Goal: Information Seeking & Learning: Learn about a topic

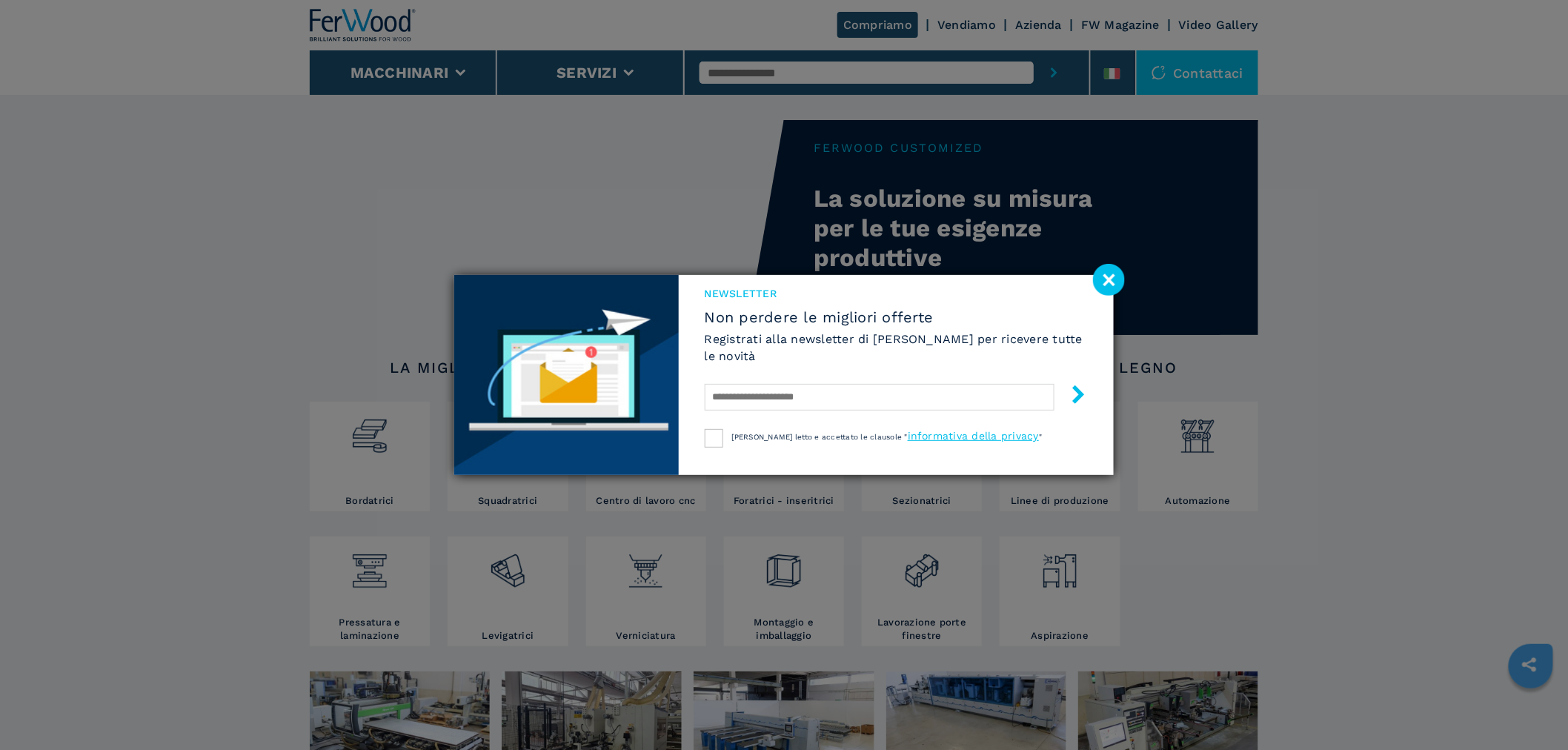
click at [1111, 272] on image at bounding box center [1109, 279] width 32 height 32
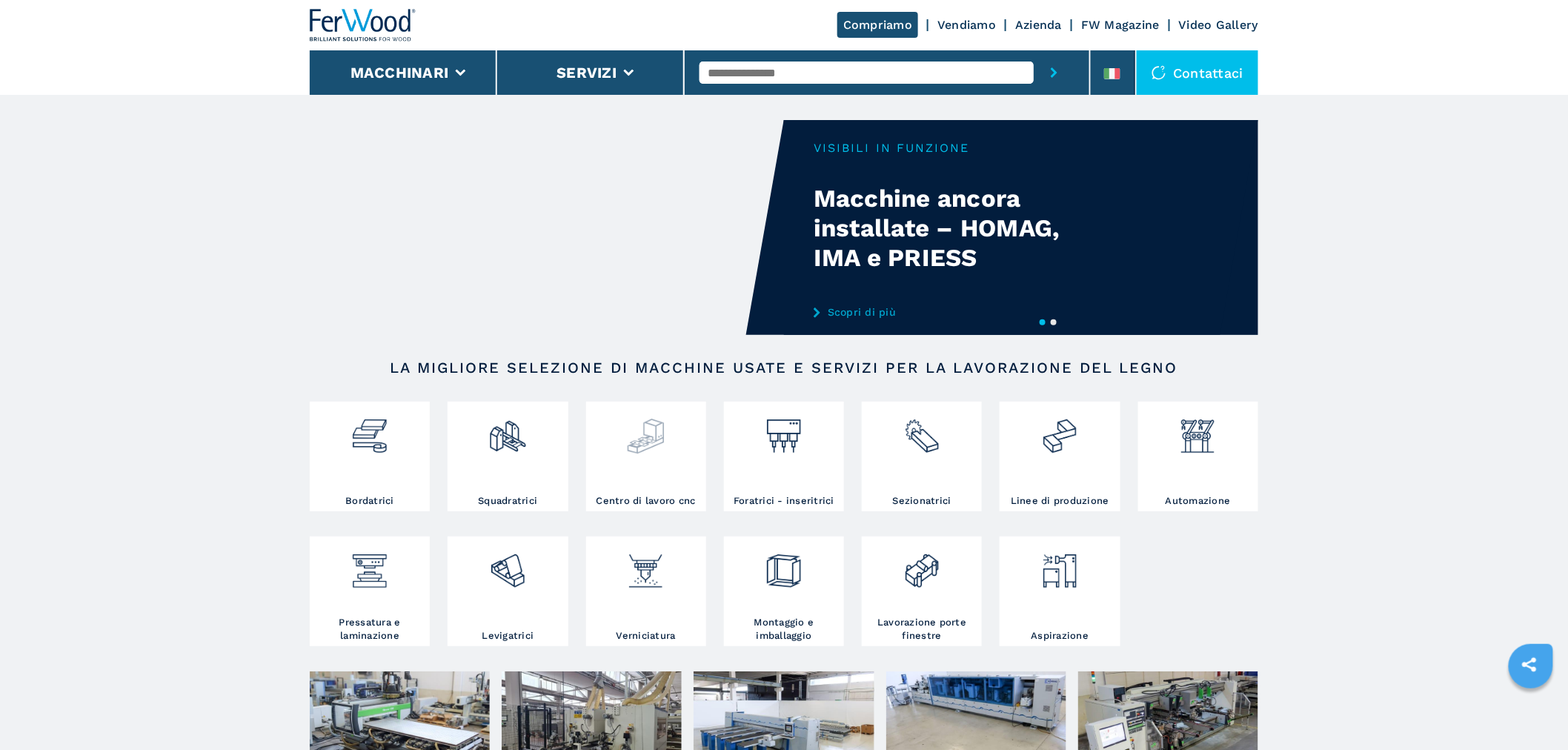
click at [652, 445] on img at bounding box center [645, 431] width 39 height 50
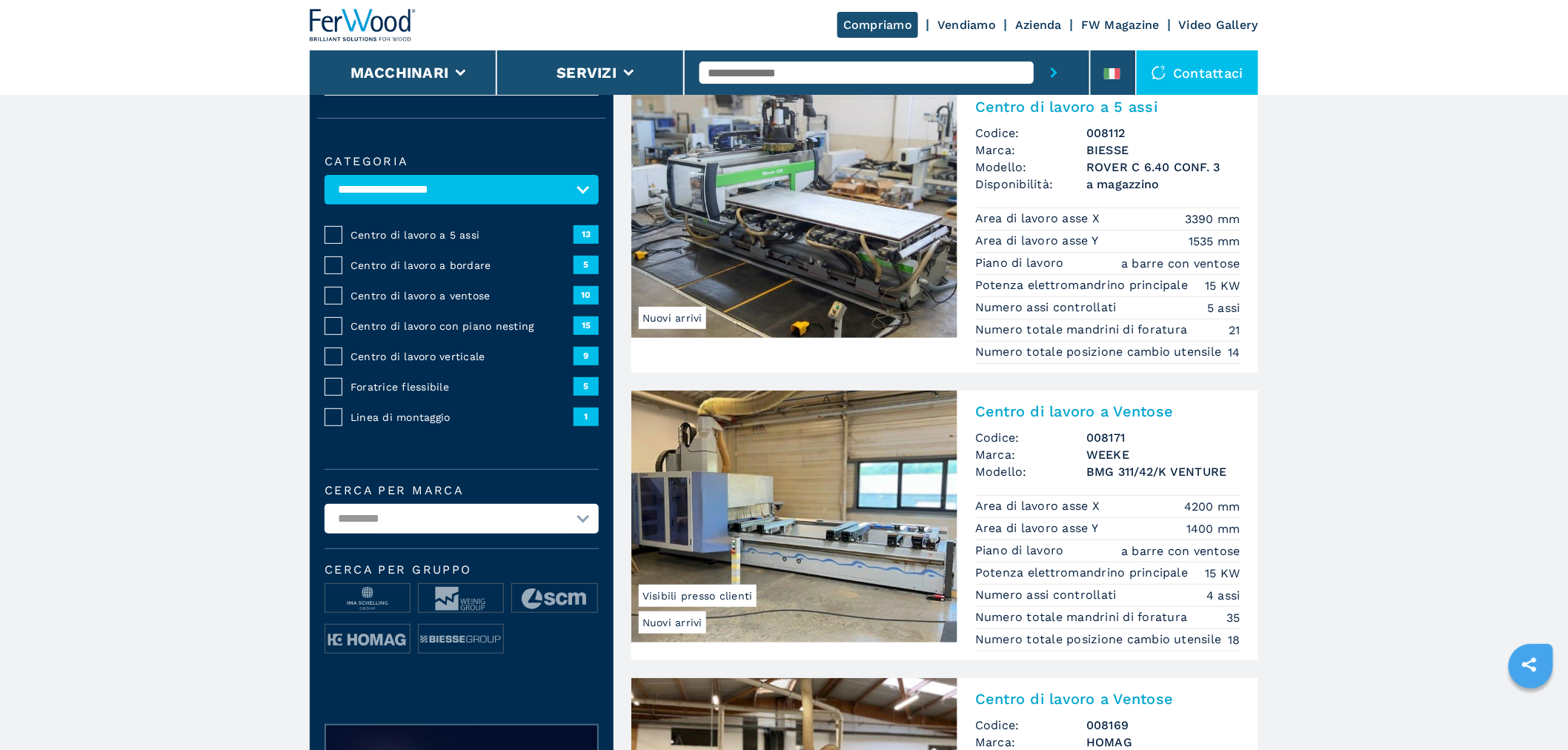
scroll to position [83, 0]
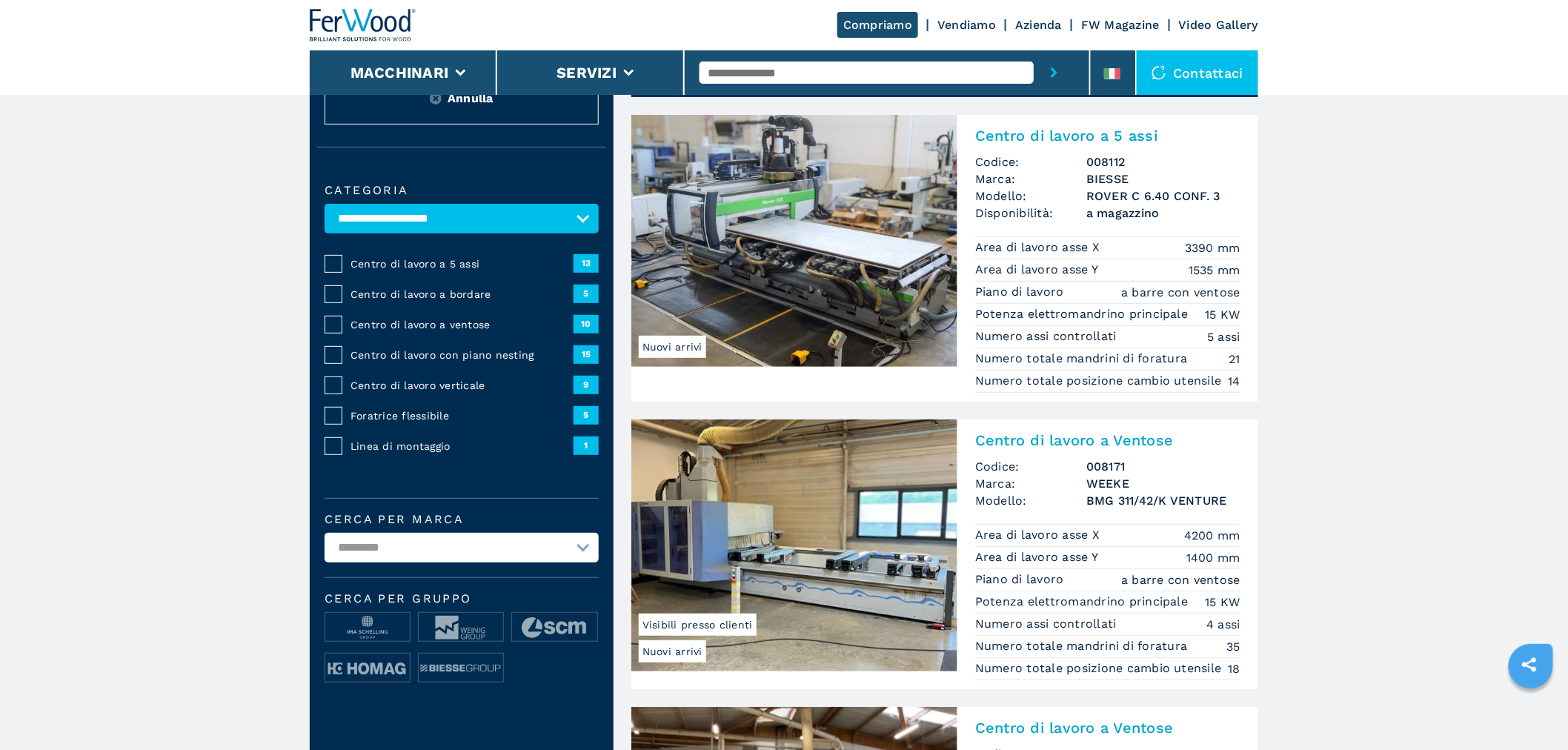
click at [376, 262] on span "Centro di lavoro a 5 assi" at bounding box center [462, 264] width 223 height 15
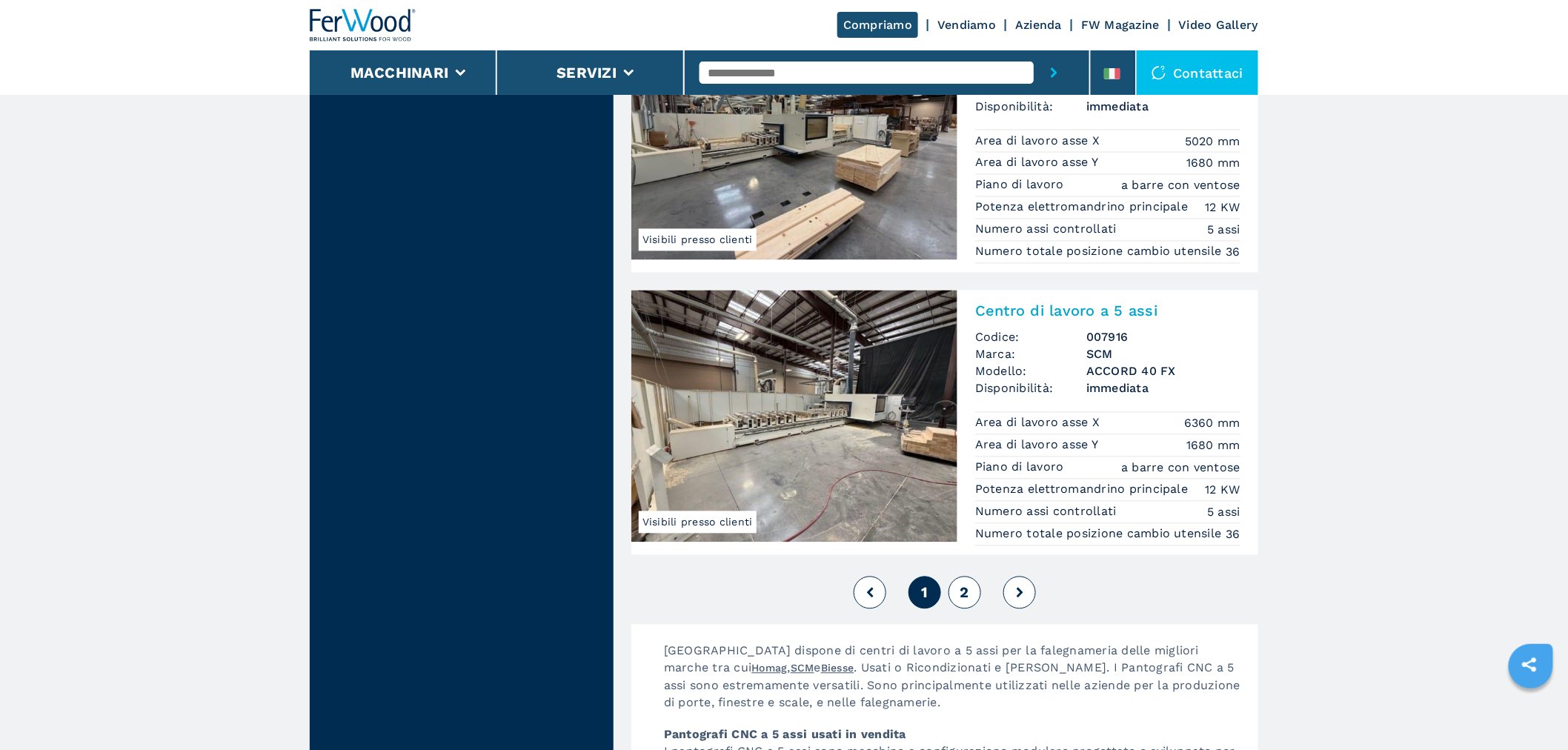
scroll to position [3624, 0]
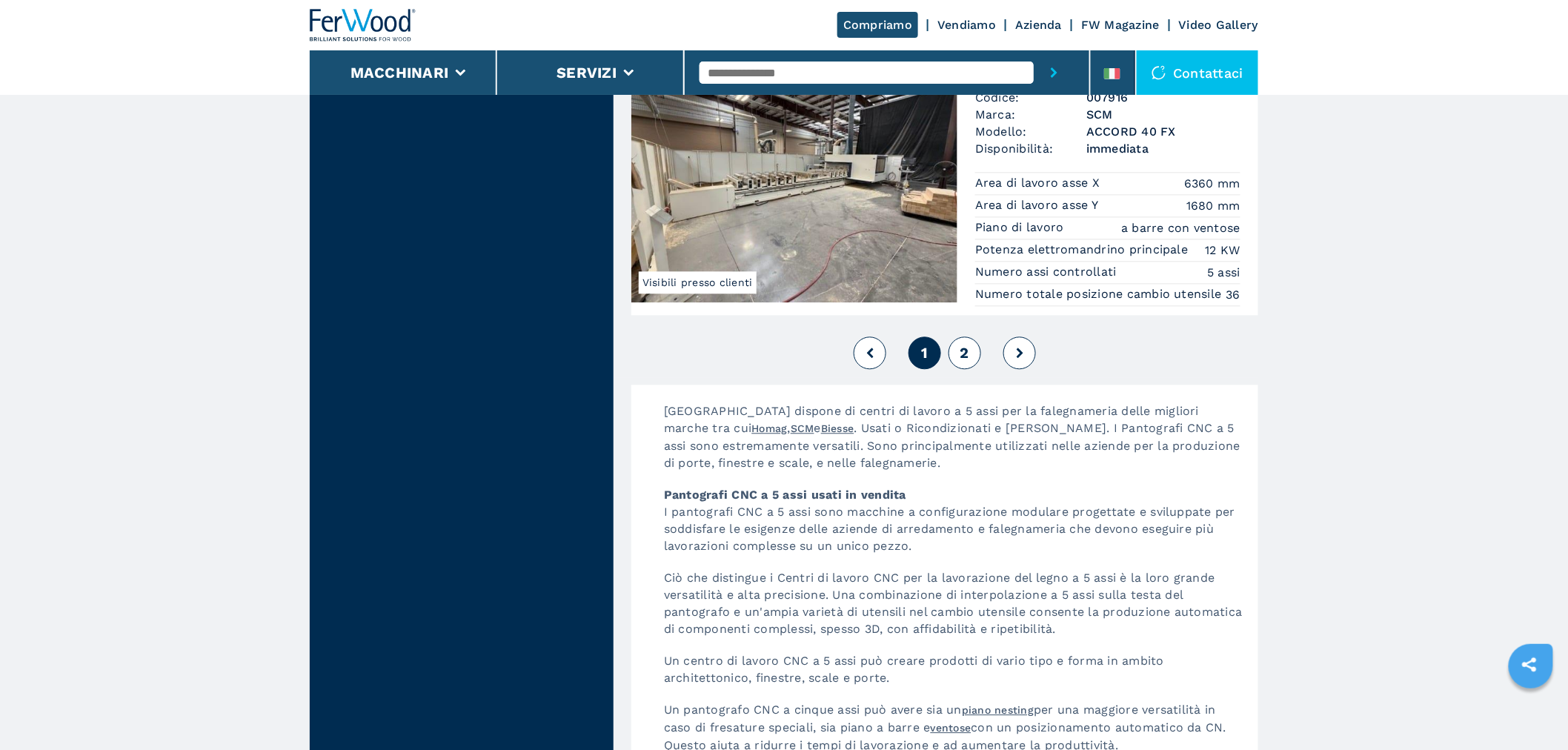
click at [964, 362] on span "2" at bounding box center [964, 352] width 9 height 17
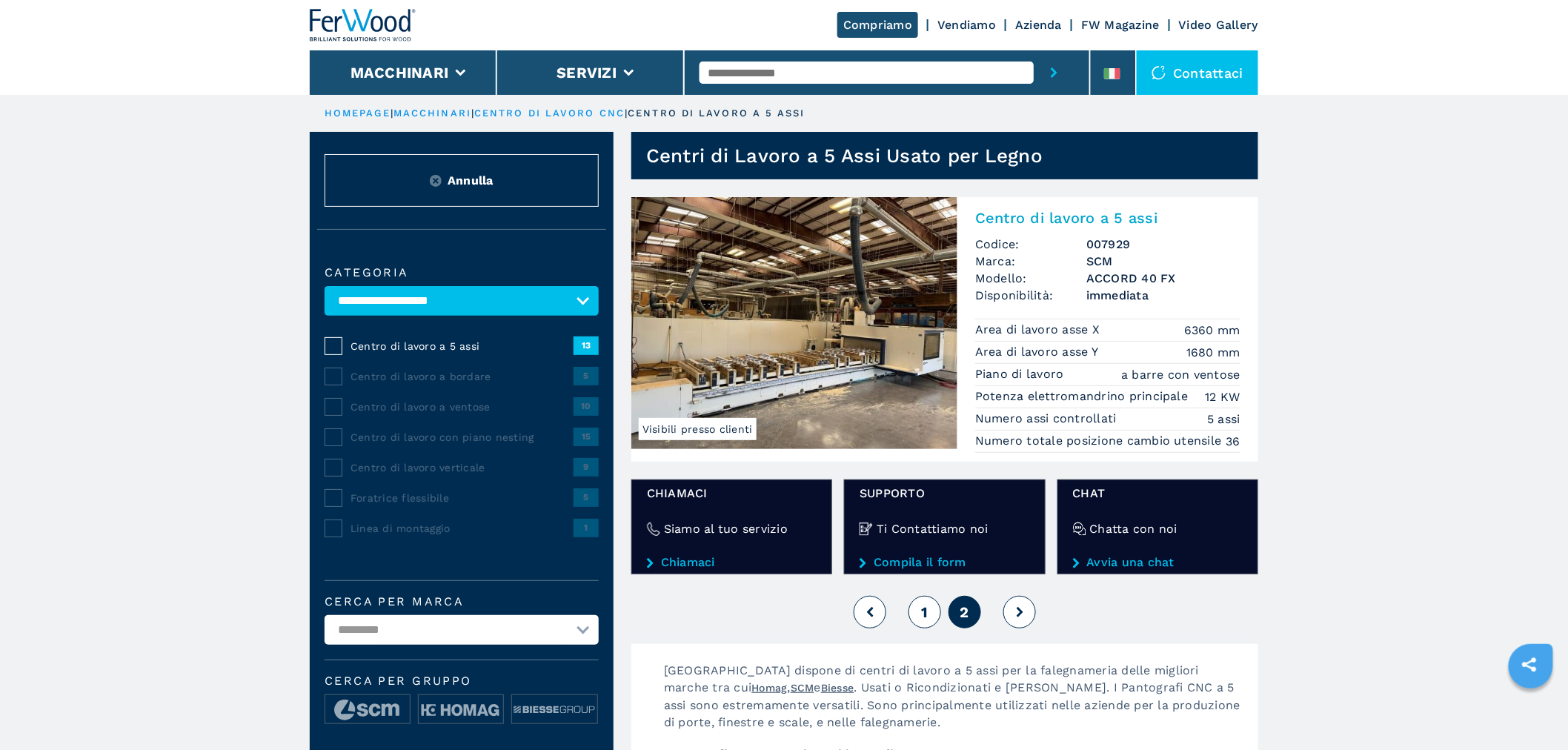
click at [922, 615] on button "1" at bounding box center [924, 612] width 32 height 32
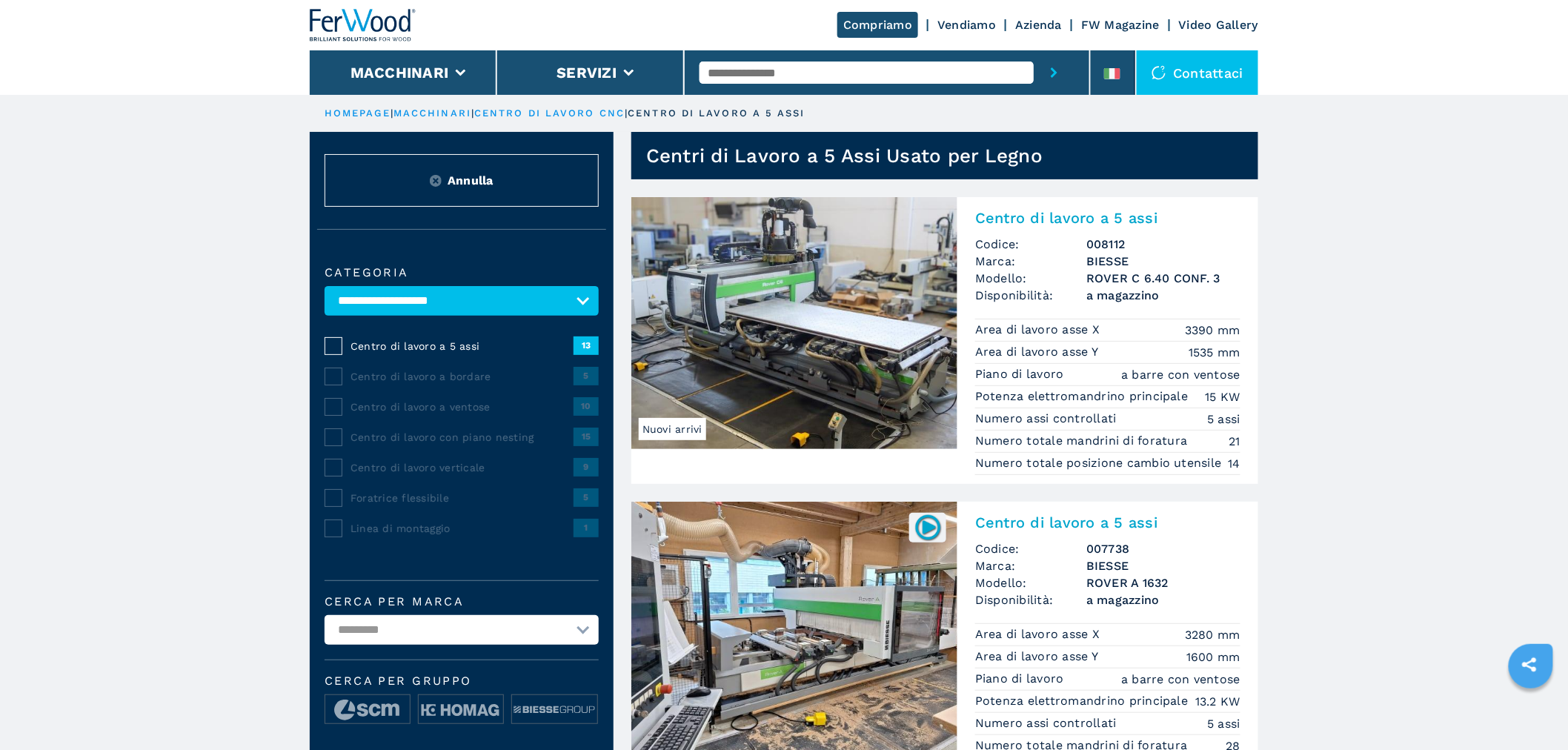
drag, startPoint x: 739, startPoint y: 333, endPoint x: 732, endPoint y: 330, distance: 7.6
click at [743, 331] on img at bounding box center [794, 324] width 326 height 252
click at [829, 298] on img at bounding box center [794, 324] width 326 height 252
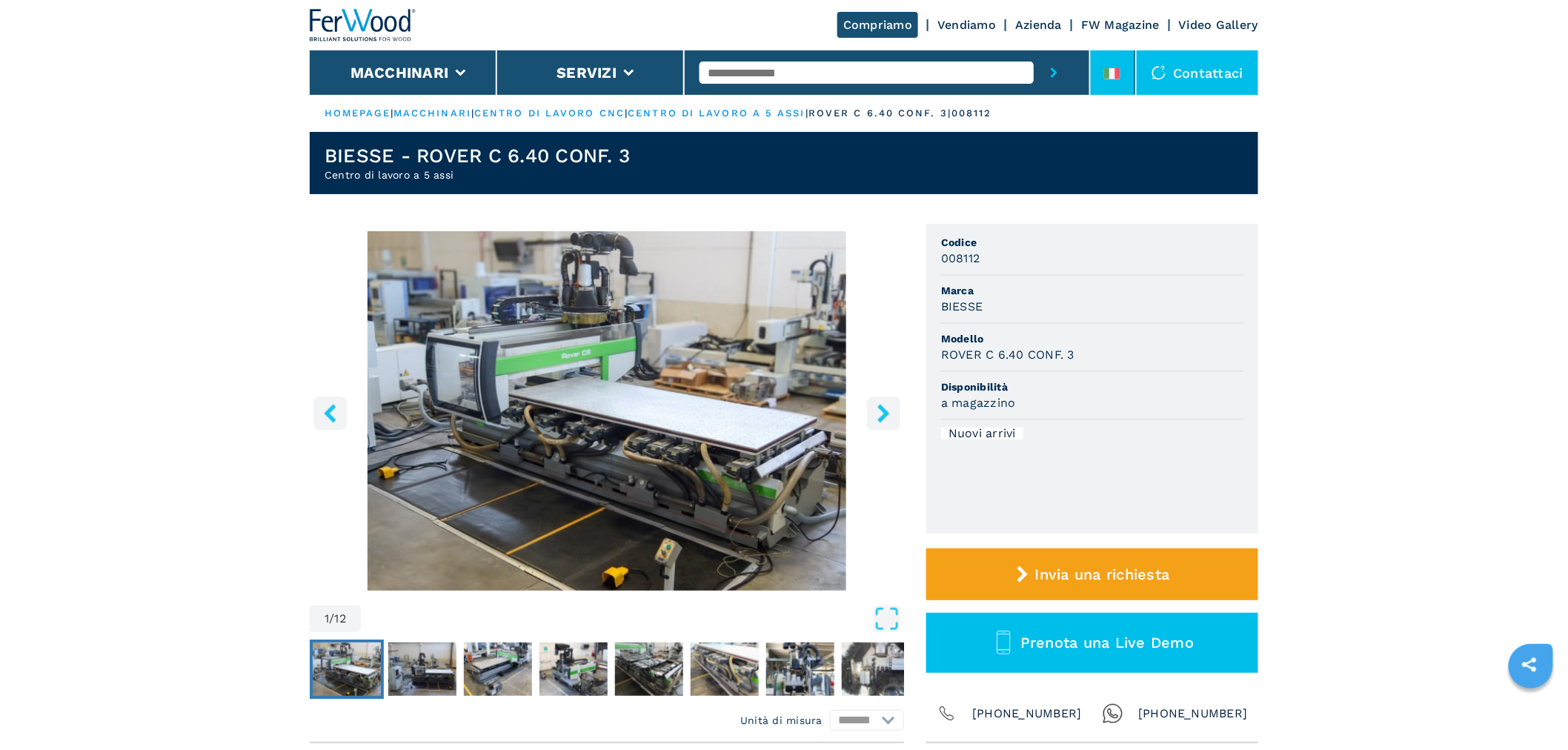
click at [1115, 71] on icon at bounding box center [1112, 73] width 17 height 11
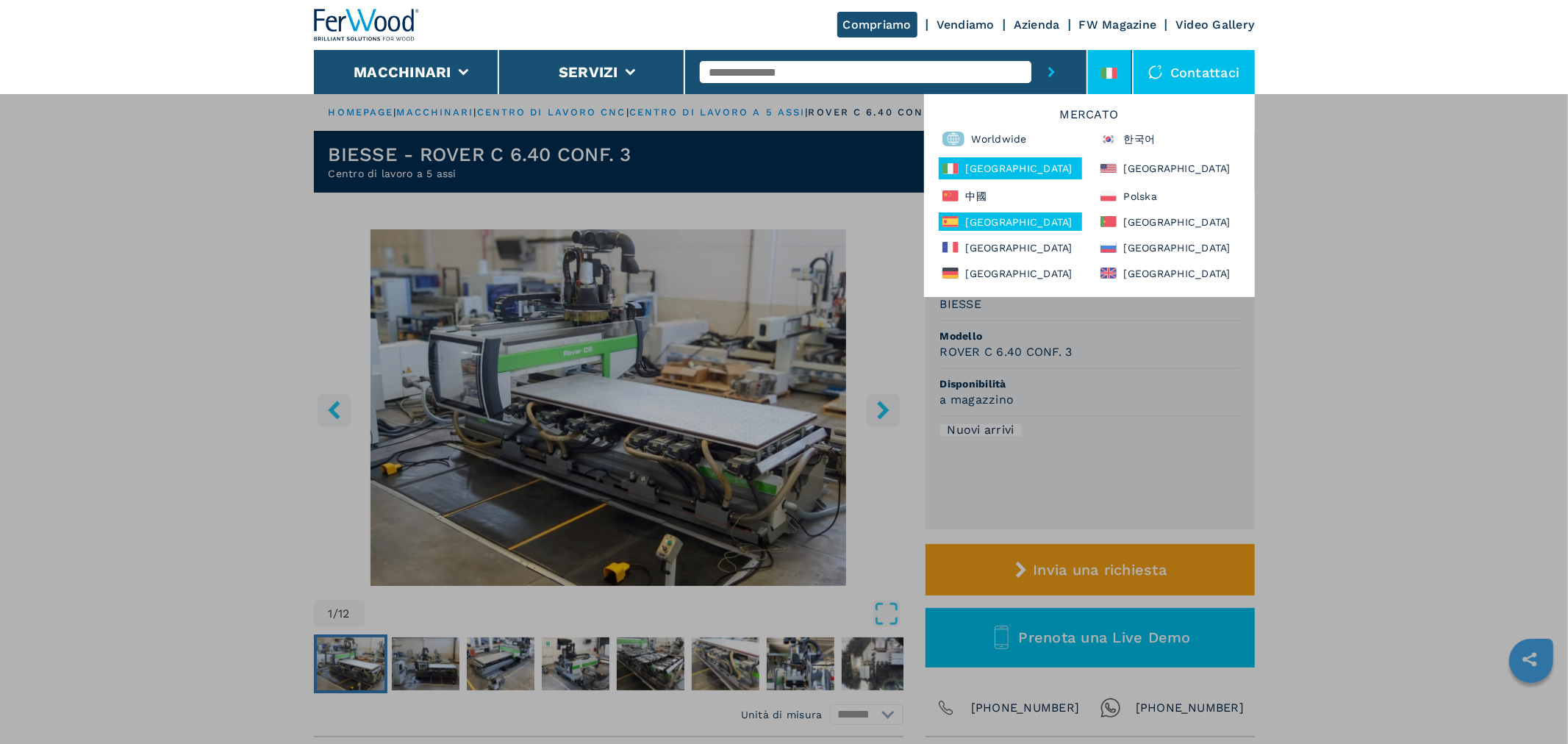
click at [971, 217] on div "España" at bounding box center [1011, 221] width 143 height 18
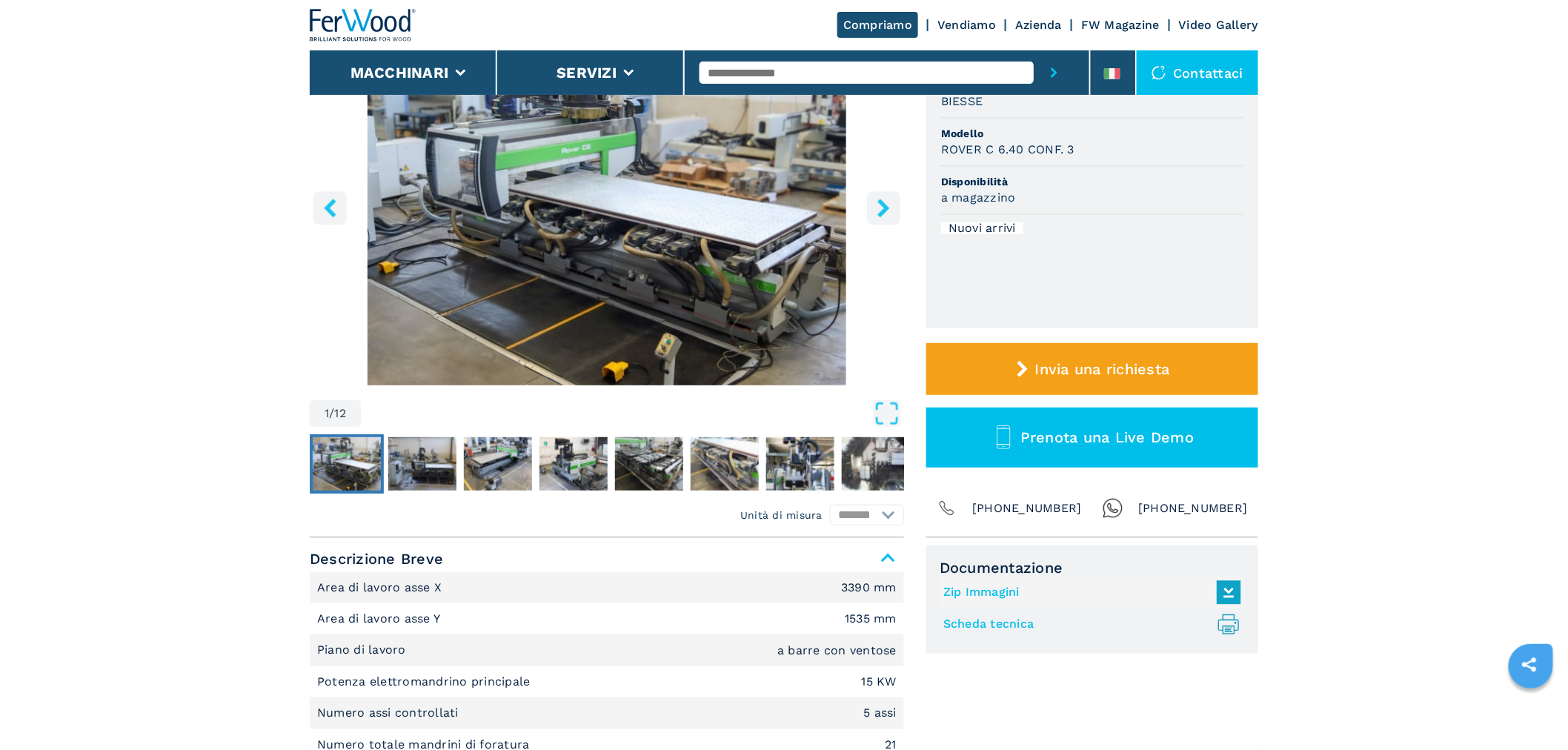
scroll to position [247, 0]
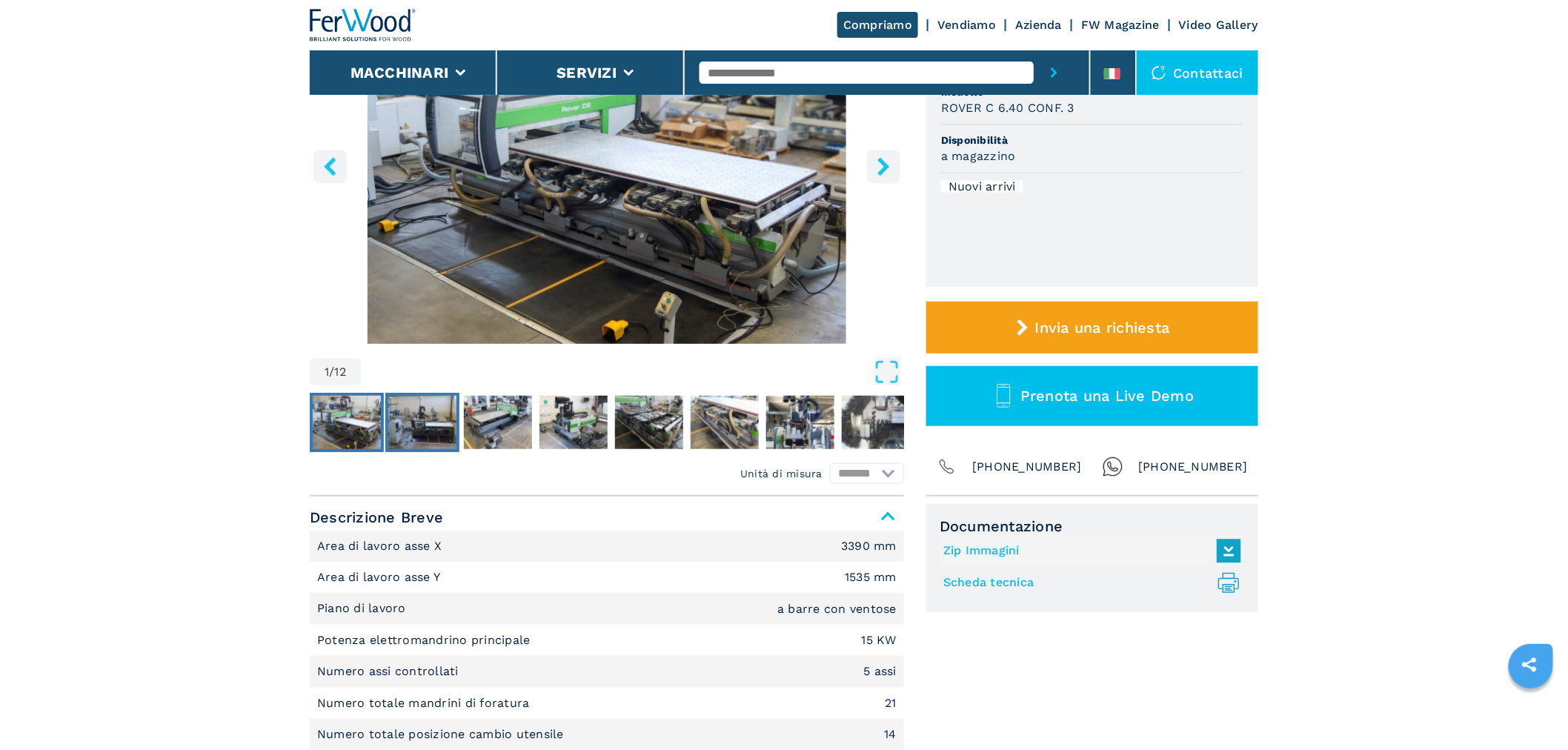
click at [398, 436] on img "Go to Slide 2" at bounding box center [422, 422] width 68 height 53
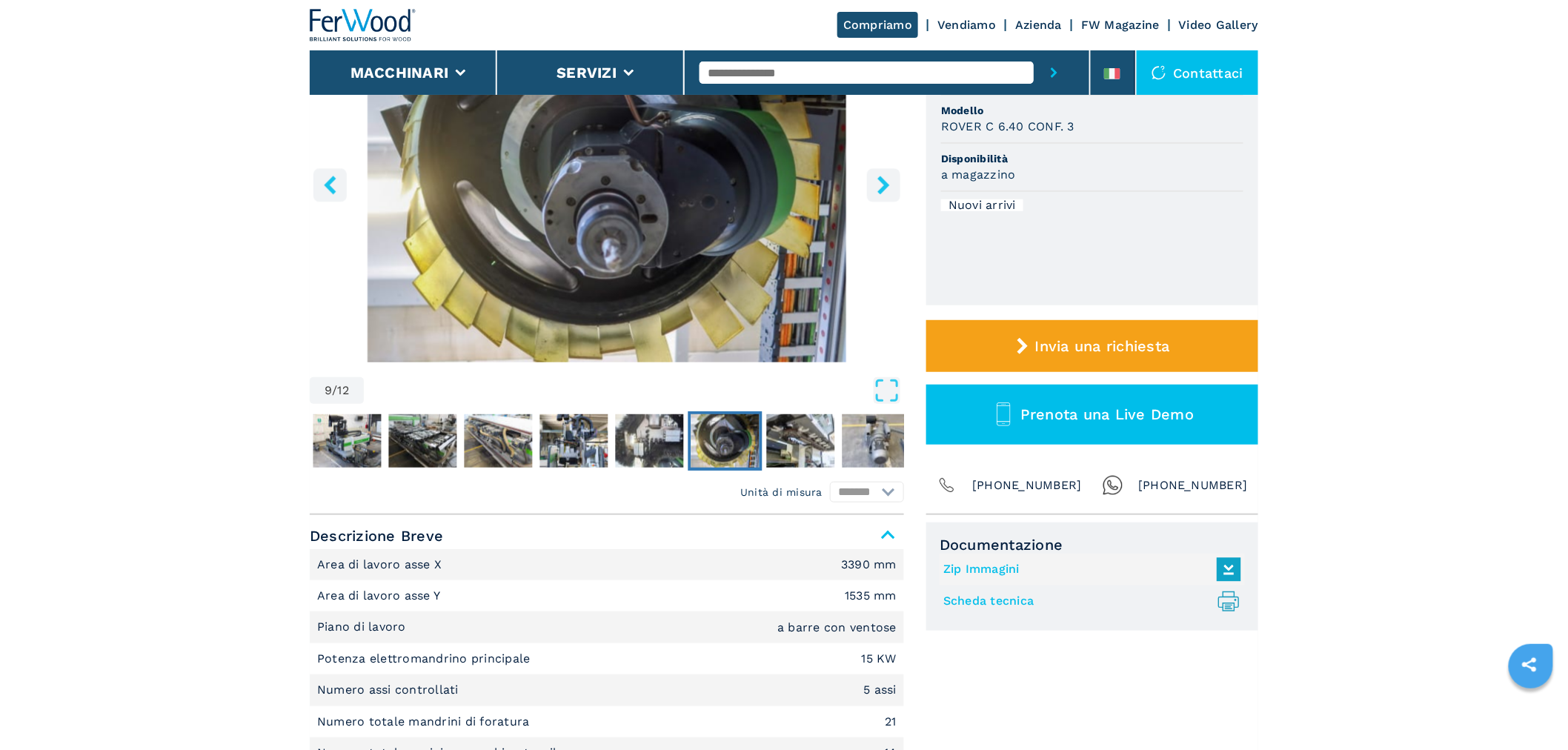
scroll to position [0, 0]
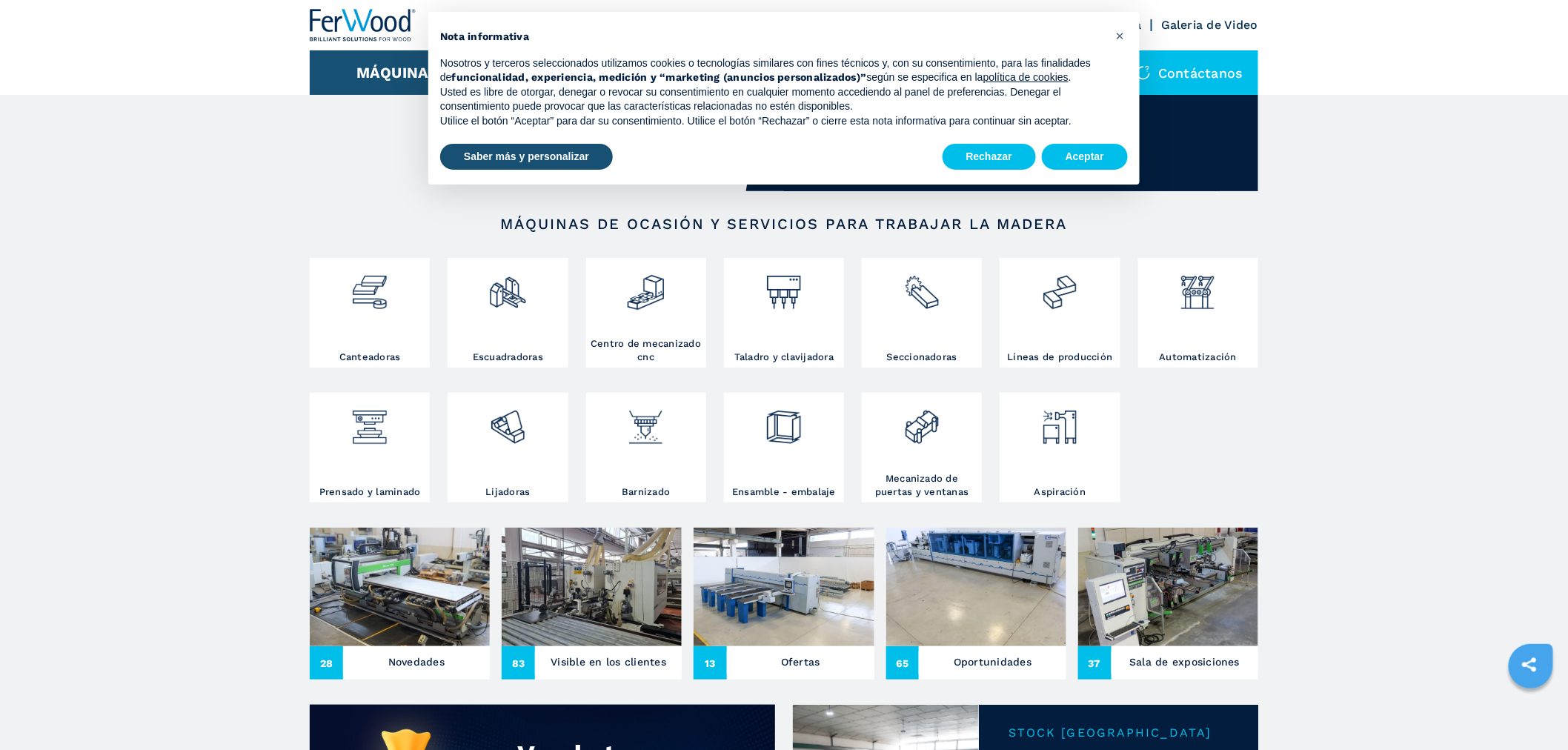
scroll to position [247, 0]
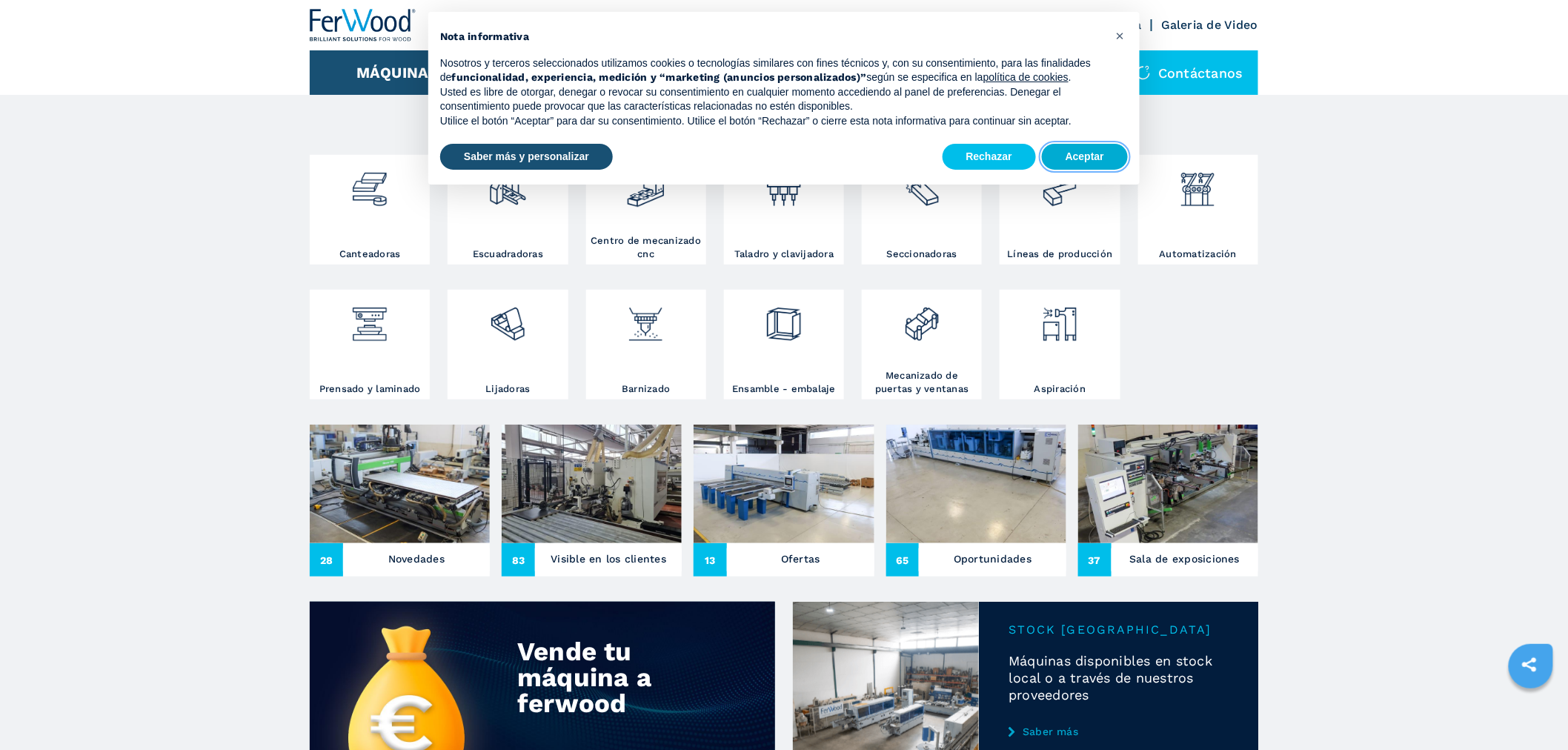
click at [1099, 151] on button "Aceptar" at bounding box center [1084, 157] width 86 height 27
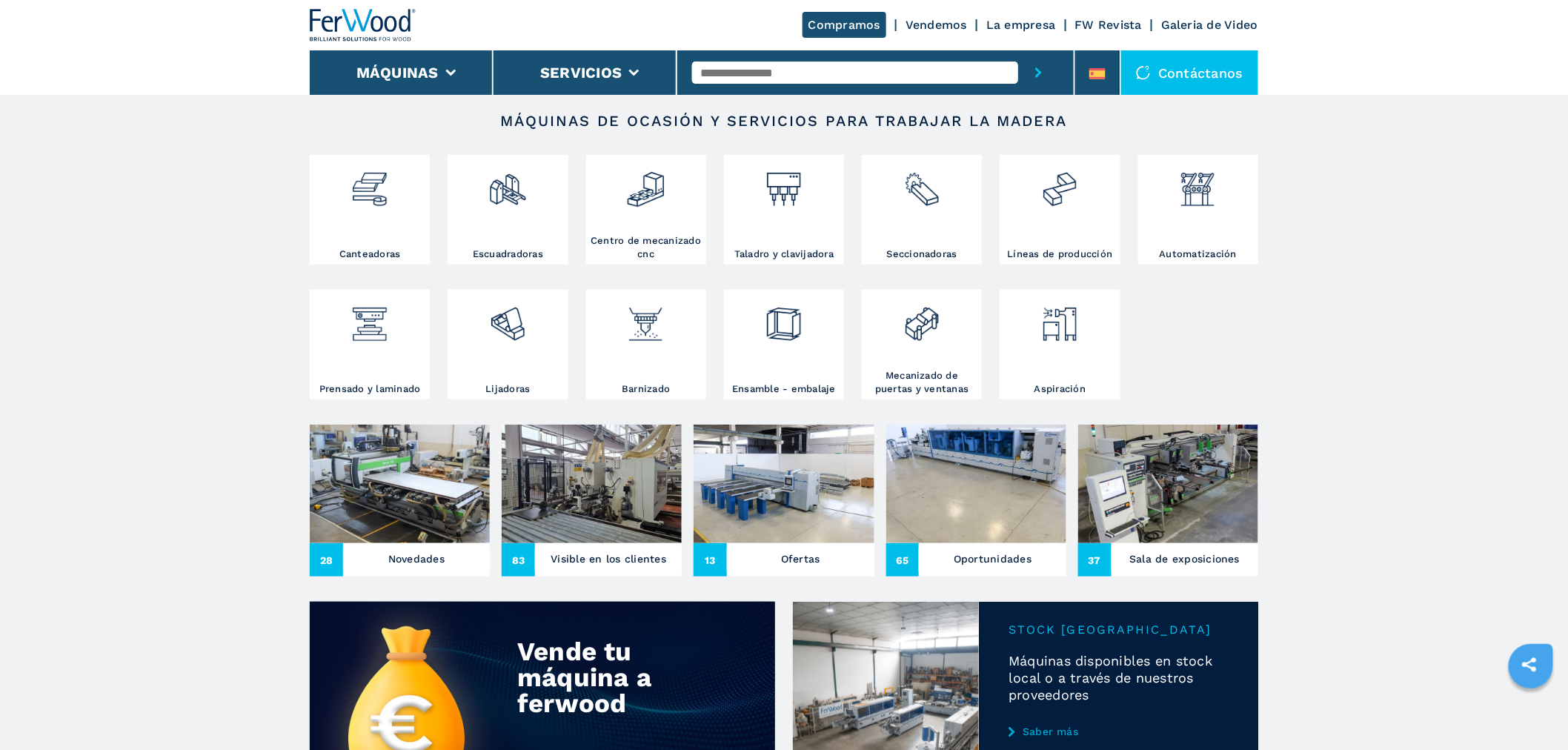
click at [912, 79] on input "text" at bounding box center [856, 73] width 327 height 23
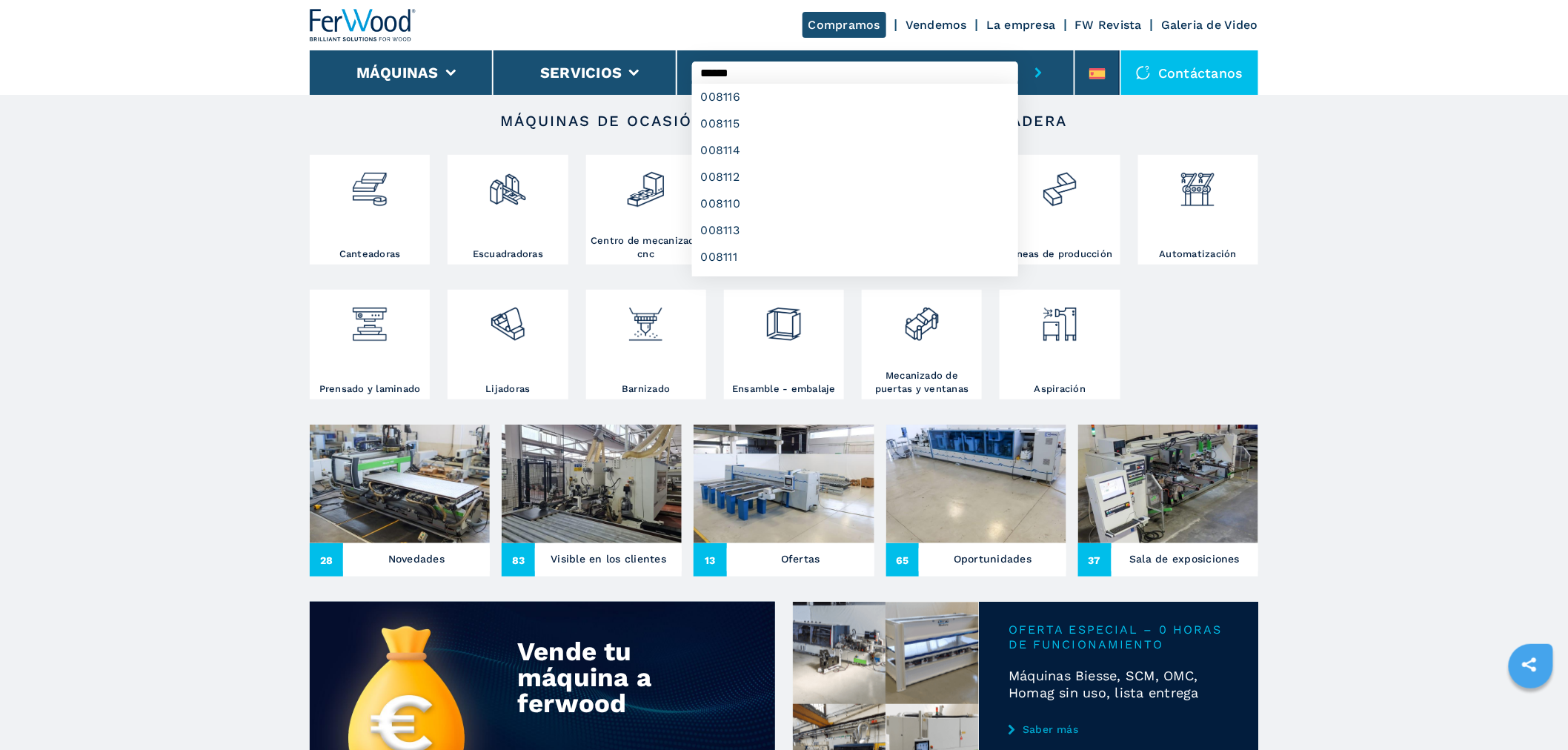
type input "******"
click at [1018, 50] on button "submit-button" at bounding box center [1038, 72] width 41 height 44
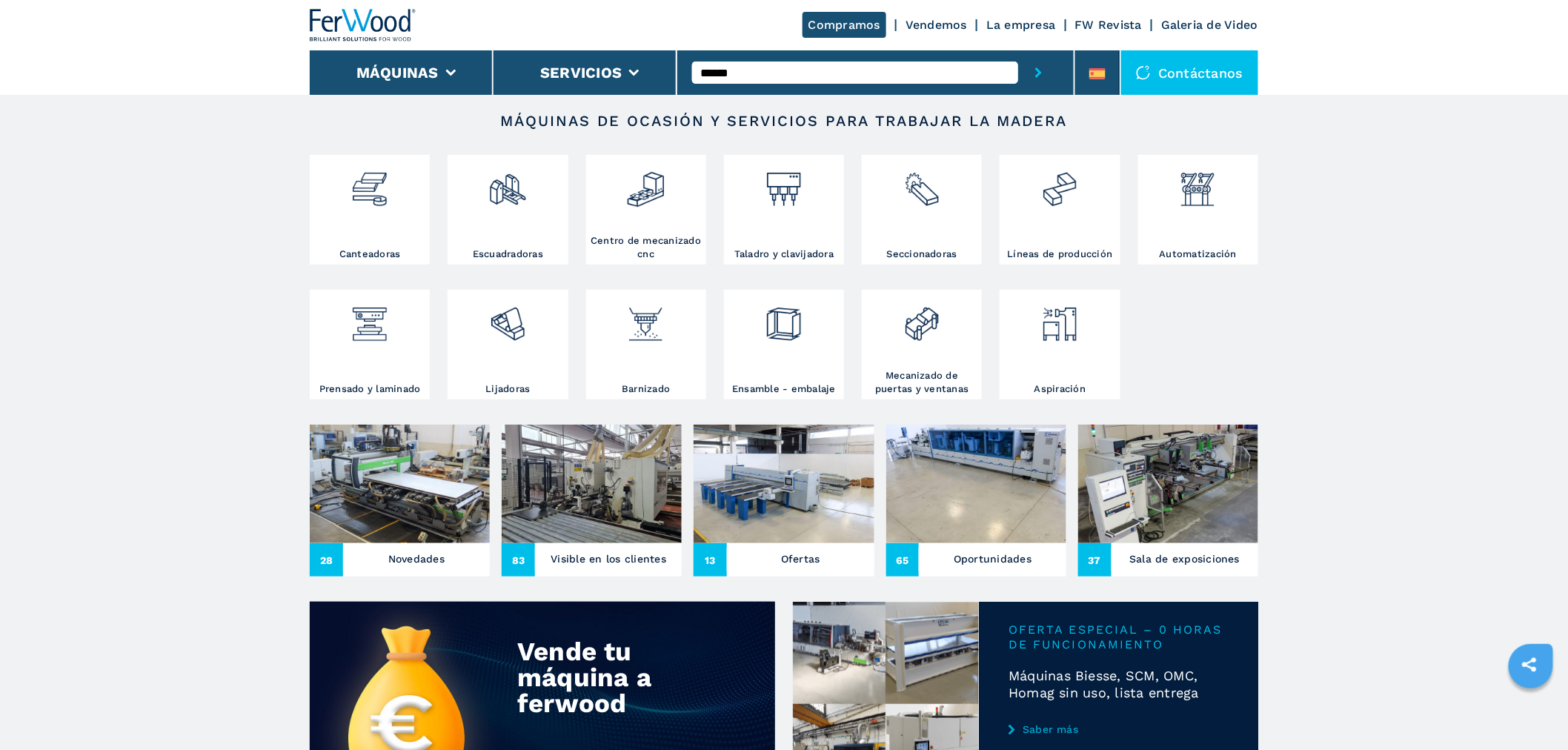
scroll to position [0, 0]
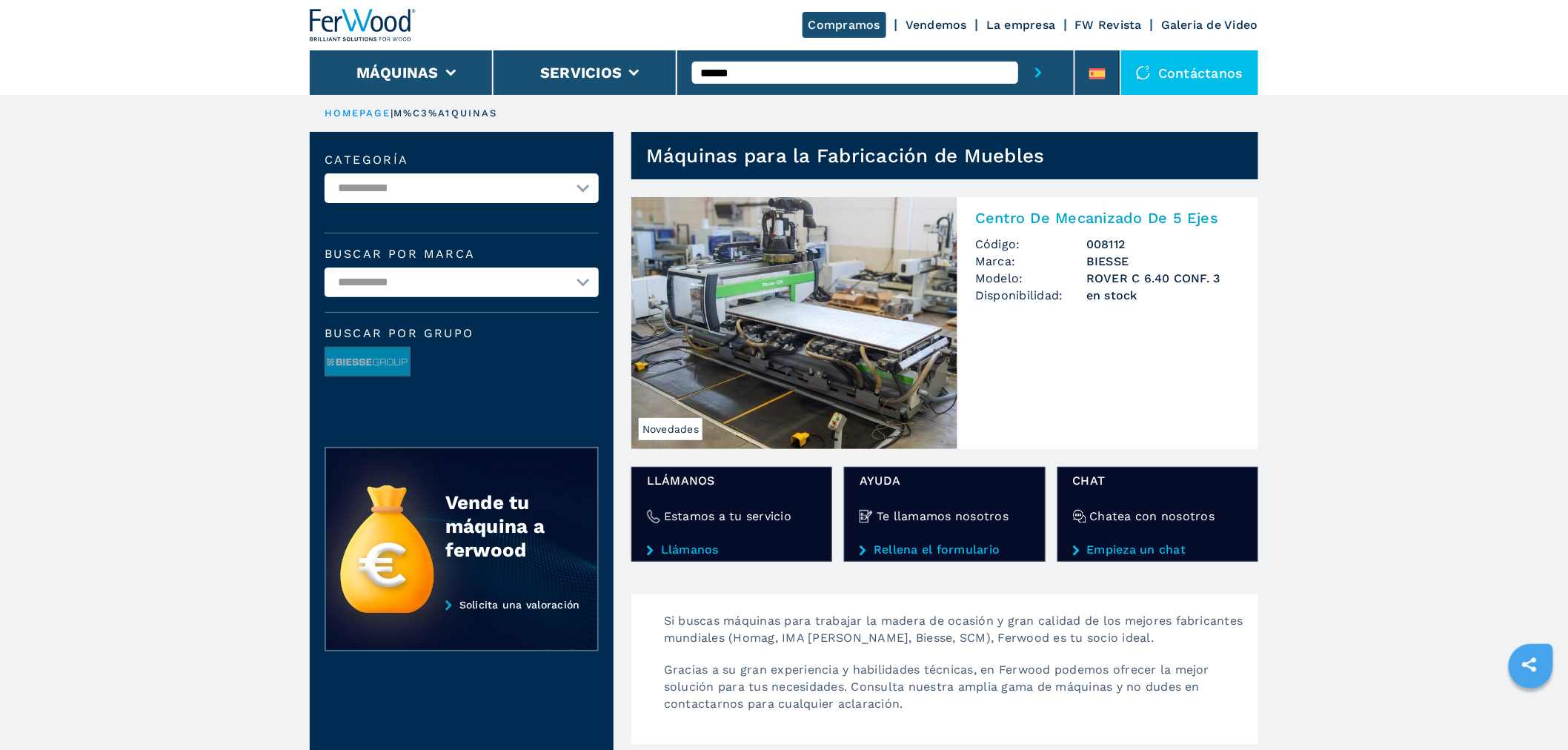
click at [802, 307] on img at bounding box center [794, 324] width 326 height 252
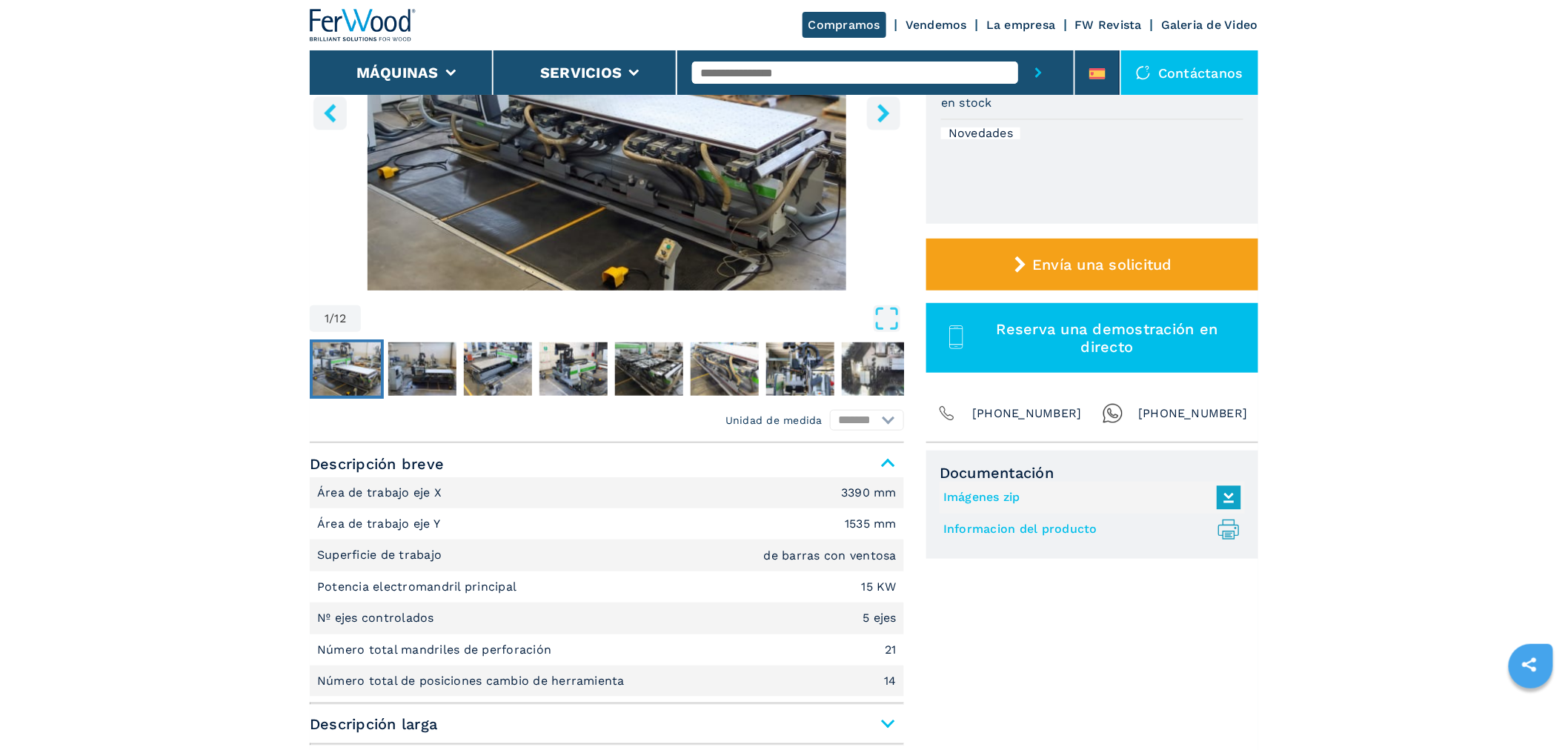
scroll to position [329, 0]
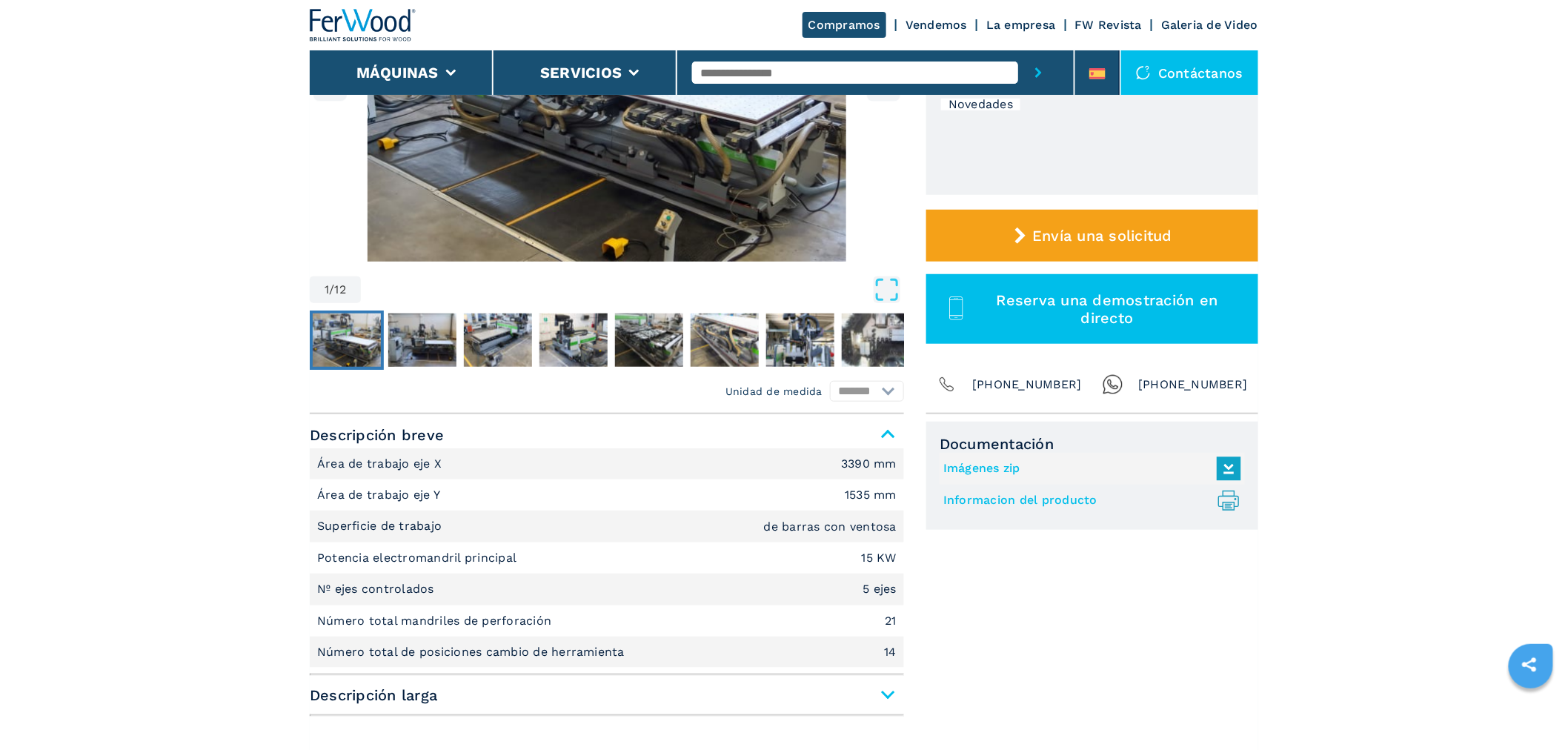
click at [1009, 499] on link "Informacion del producto .prefix__st0{stroke-linecap:round;stroke-linejoin:roun…" at bounding box center [1089, 500] width 290 height 24
